Goal: Information Seeking & Learning: Find contact information

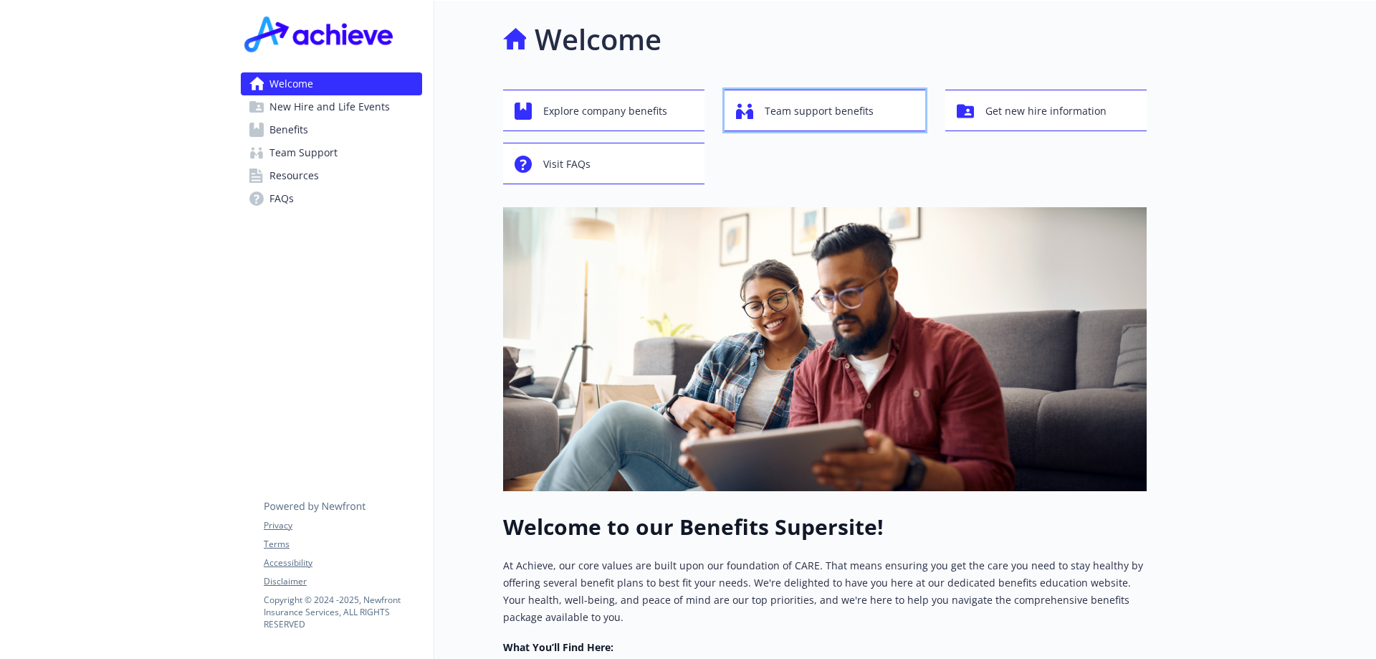
click at [796, 113] on span "Team support benefits" at bounding box center [819, 110] width 109 height 27
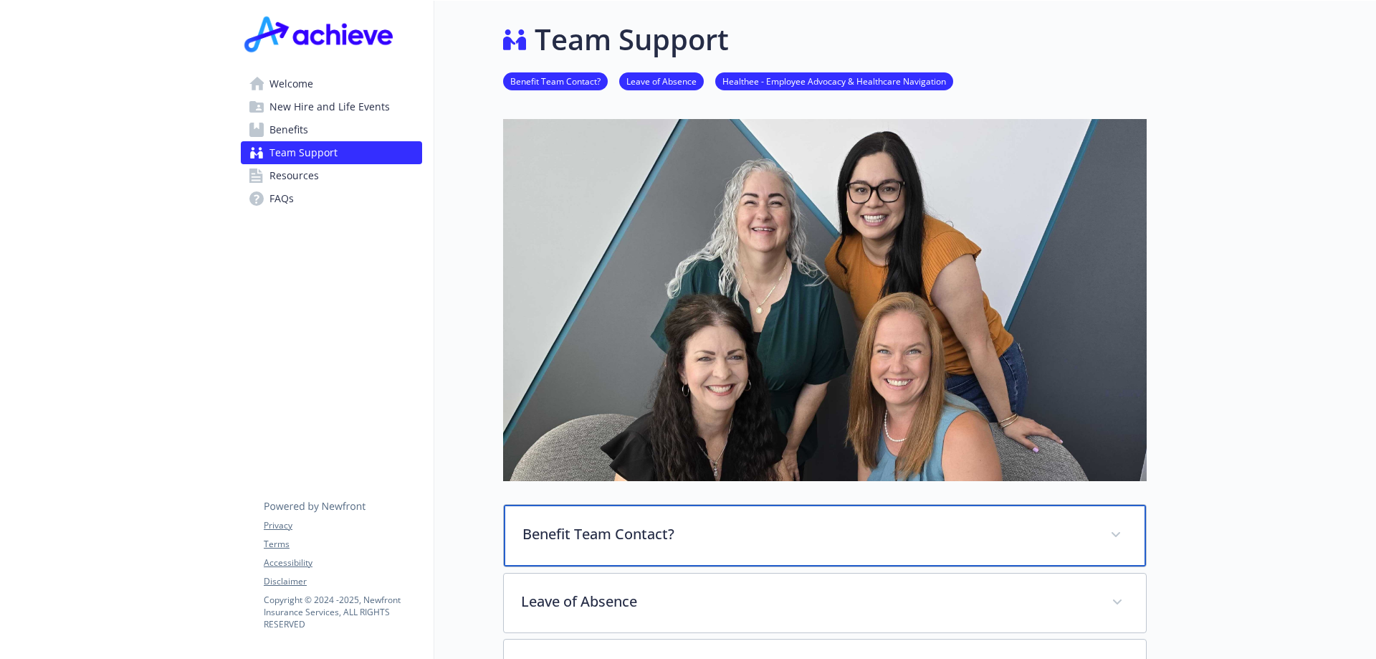
click at [686, 526] on p "Benefit Team Contact?" at bounding box center [807, 533] width 570 height 21
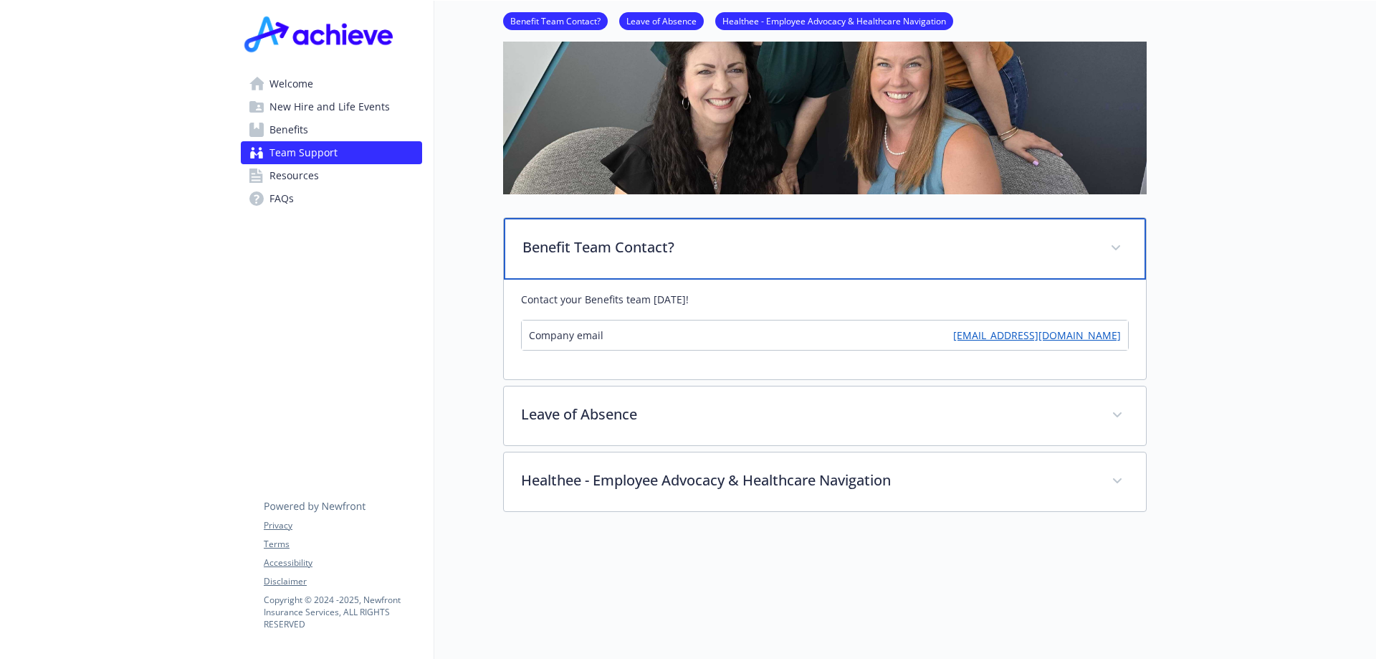
scroll to position [358, 0]
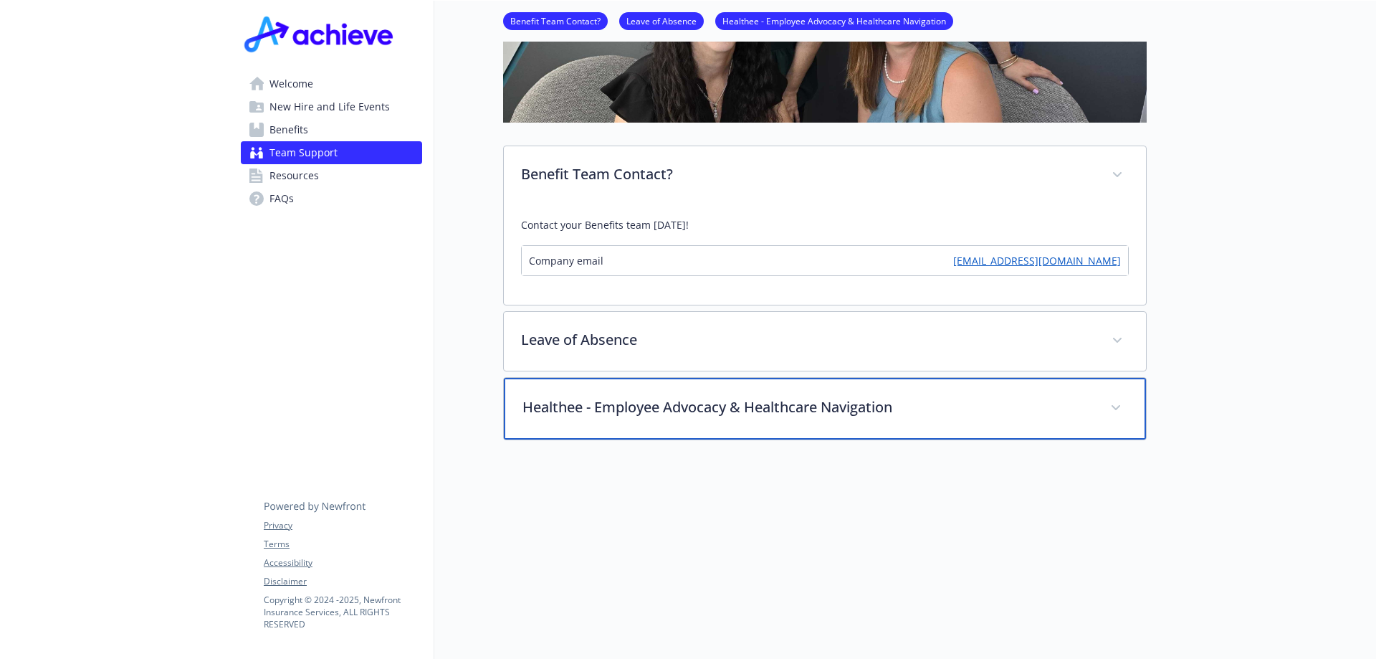
click at [893, 408] on p "Healthee - Employee Advocacy & Healthcare Navigation" at bounding box center [807, 406] width 570 height 21
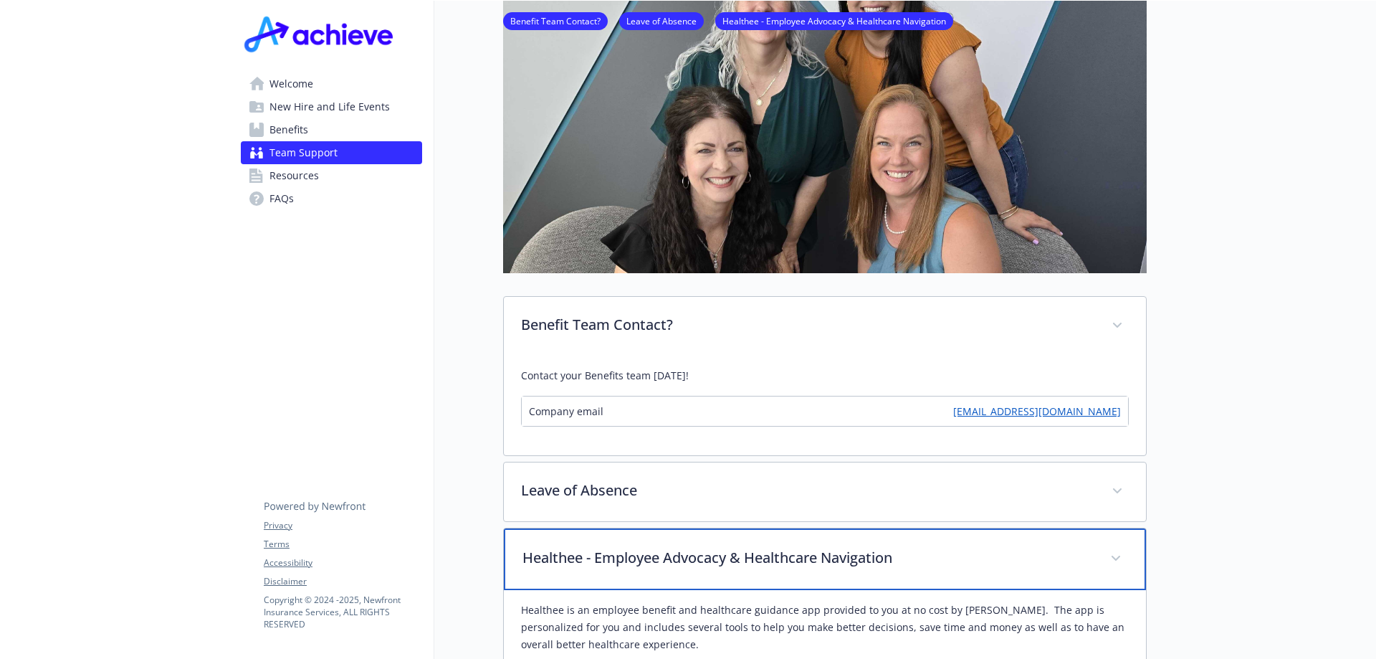
scroll to position [0, 0]
